Goal: Find specific page/section: Find specific page/section

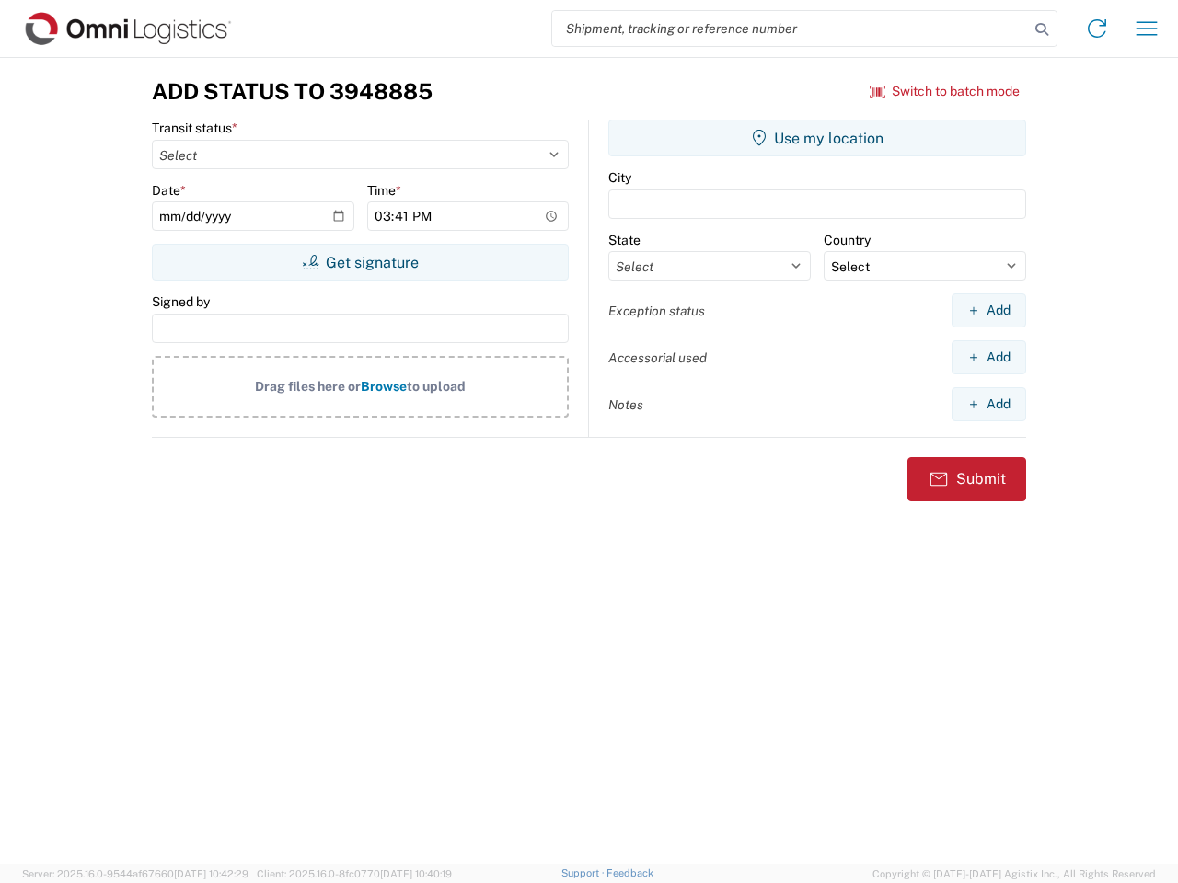
click at [790, 29] on input "search" at bounding box center [790, 28] width 477 height 35
click at [1042, 29] on icon at bounding box center [1042, 30] width 26 height 26
click at [1097, 29] on icon at bounding box center [1096, 28] width 29 height 29
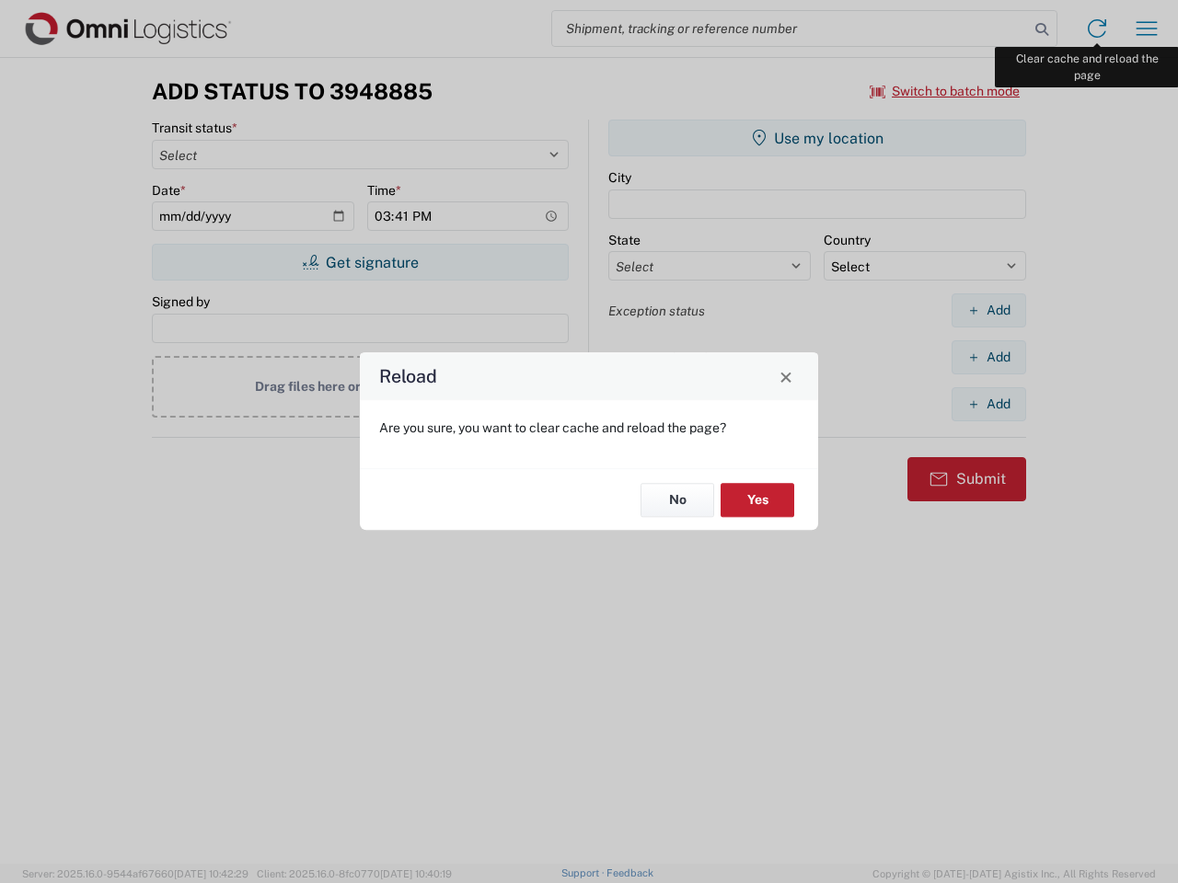
click at [1146, 29] on div "Reload Are you sure, you want to clear cache and reload the page? No Yes" at bounding box center [589, 441] width 1178 height 883
click at [945, 91] on div "Reload Are you sure, you want to clear cache and reload the page? No Yes" at bounding box center [589, 441] width 1178 height 883
click at [360, 262] on div "Reload Are you sure, you want to clear cache and reload the page? No Yes" at bounding box center [589, 441] width 1178 height 883
click at [817, 138] on div "Reload Are you sure, you want to clear cache and reload the page? No Yes" at bounding box center [589, 441] width 1178 height 883
click at [988, 310] on div "Reload Are you sure, you want to clear cache and reload the page? No Yes" at bounding box center [589, 441] width 1178 height 883
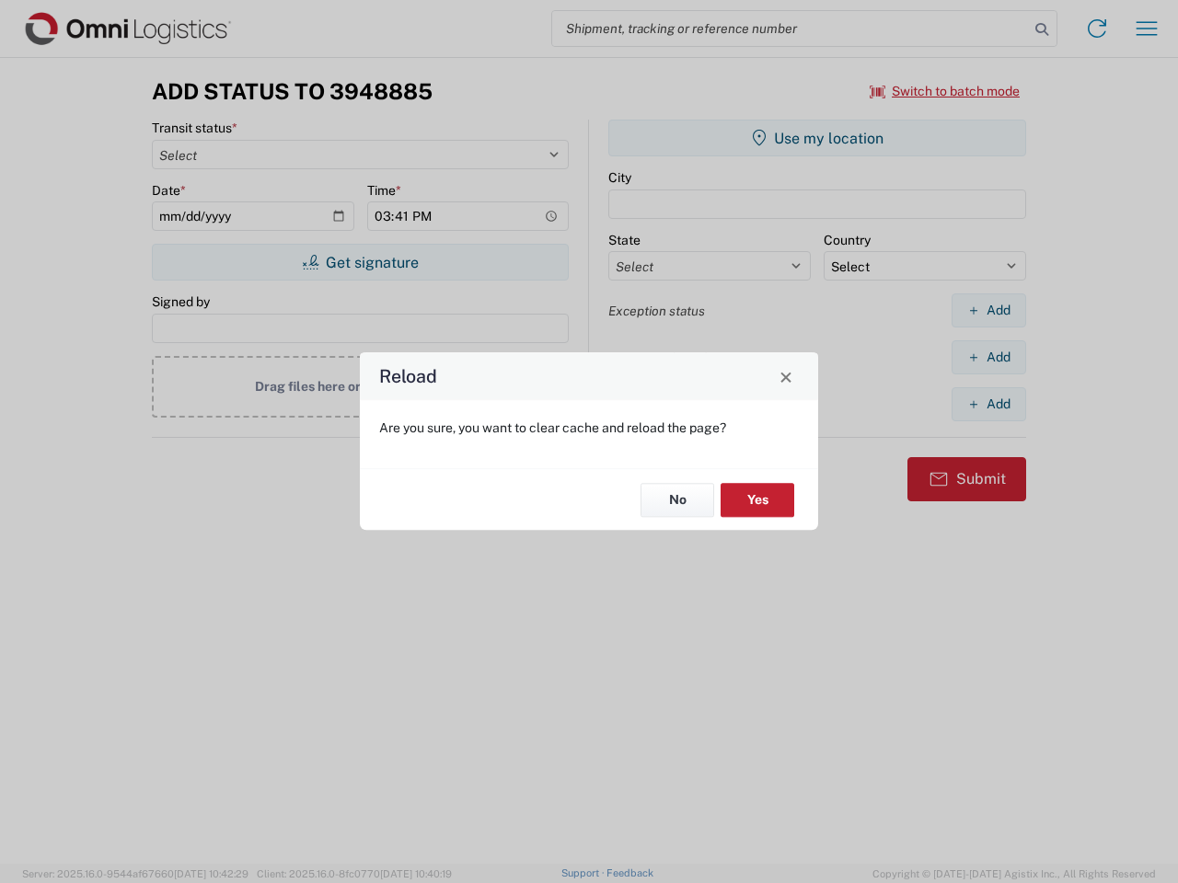
click at [988, 357] on div "Reload Are you sure, you want to clear cache and reload the page? No Yes" at bounding box center [589, 441] width 1178 height 883
click at [988, 404] on div "Reload Are you sure, you want to clear cache and reload the page? No Yes" at bounding box center [589, 441] width 1178 height 883
